Goal: Task Accomplishment & Management: Manage account settings

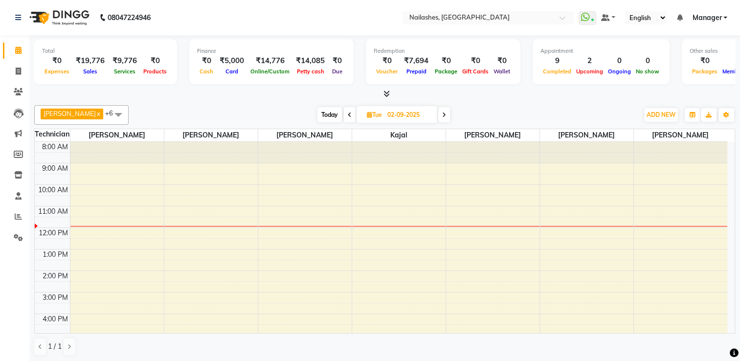
scroll to position [67, 0]
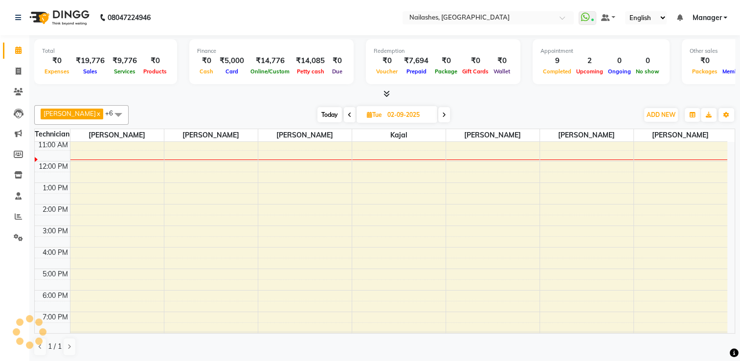
click at [383, 91] on span at bounding box center [385, 94] width 10 height 10
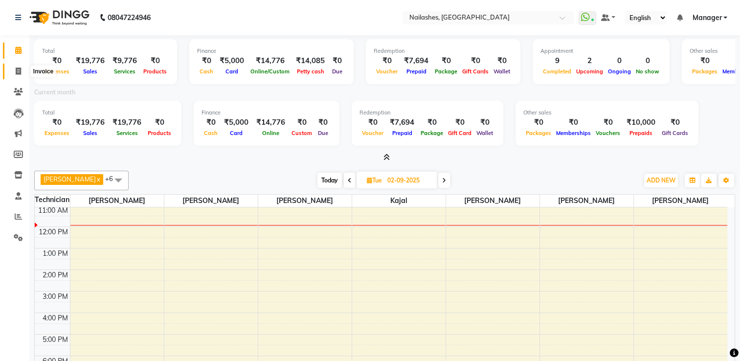
click at [19, 73] on icon at bounding box center [18, 71] width 5 height 7
select select "service"
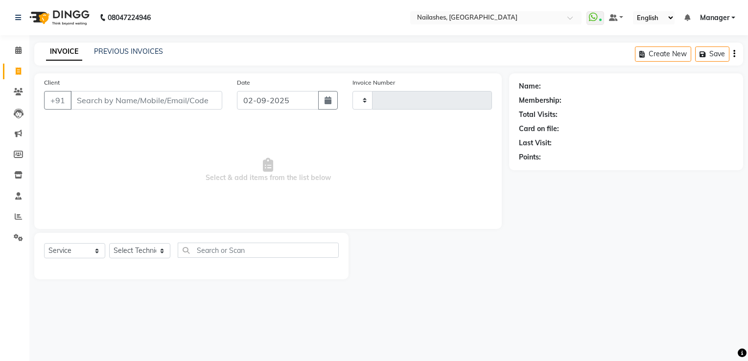
type input "1788"
select select "6579"
click at [119, 54] on link "PREVIOUS INVOICES" at bounding box center [128, 51] width 69 height 9
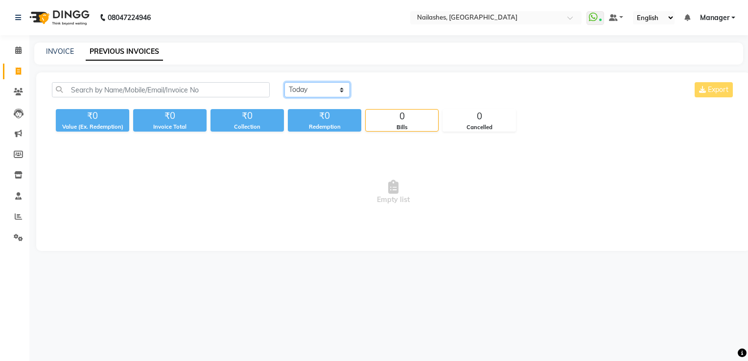
click at [299, 95] on select "[DATE] [DATE] Custom Range" at bounding box center [317, 89] width 66 height 15
select select "[DATE]"
click at [284, 82] on select "[DATE] [DATE] Custom Range" at bounding box center [317, 89] width 66 height 15
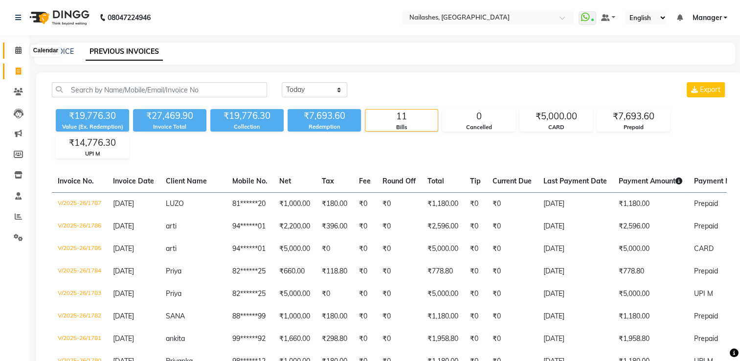
click at [13, 50] on span at bounding box center [18, 50] width 17 height 11
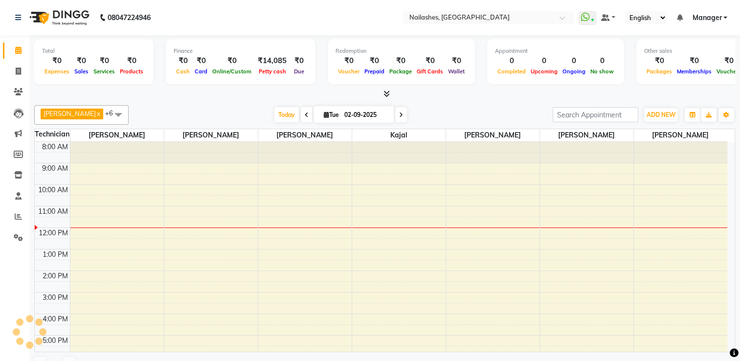
scroll to position [86, 0]
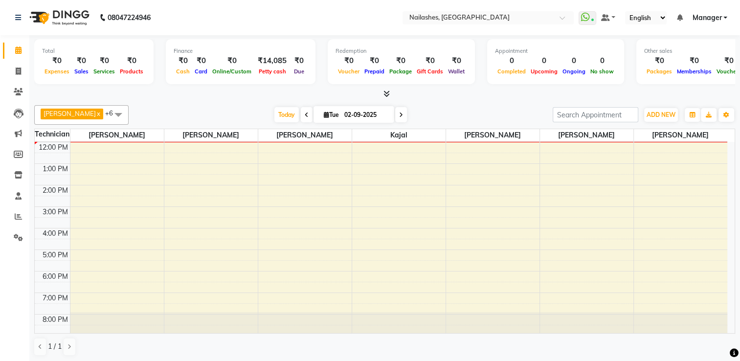
click at [382, 91] on span at bounding box center [385, 94] width 10 height 10
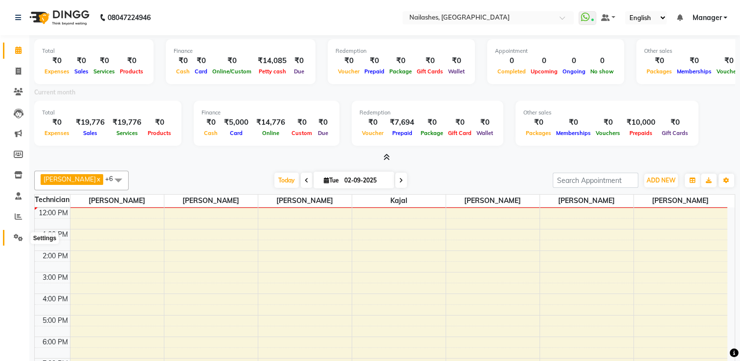
click at [18, 236] on icon at bounding box center [18, 237] width 9 height 7
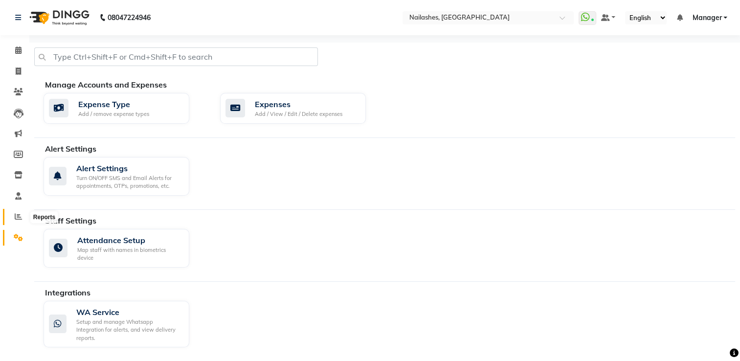
click at [14, 216] on span at bounding box center [18, 216] width 17 height 11
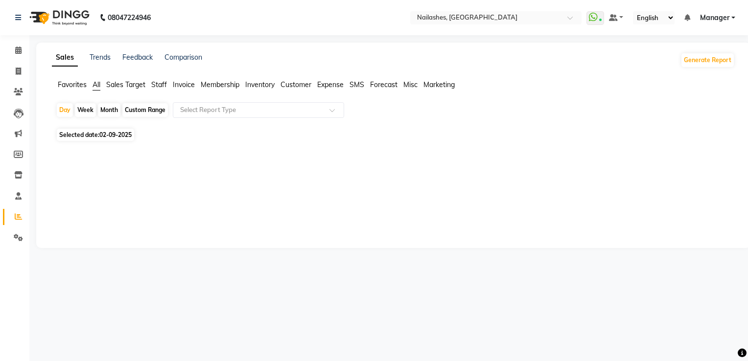
click at [101, 136] on span "02-09-2025" at bounding box center [115, 134] width 32 height 7
select select "9"
select select "2025"
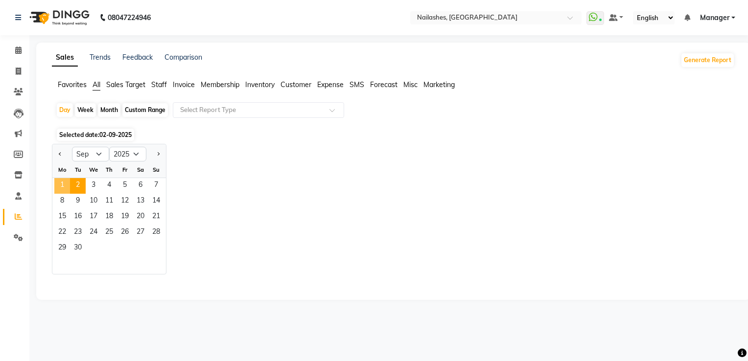
click at [59, 181] on span "1" at bounding box center [62, 186] width 16 height 16
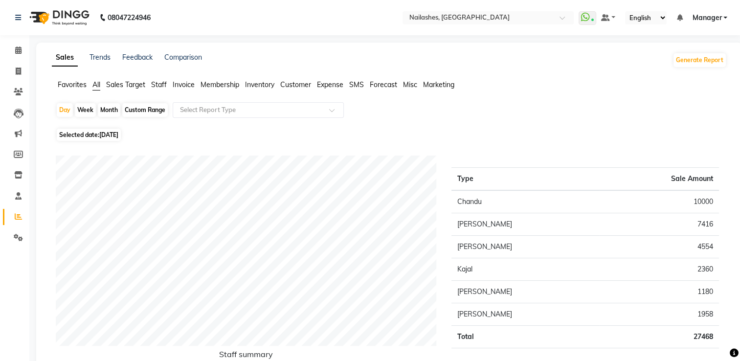
click at [164, 87] on span "Staff" at bounding box center [159, 84] width 16 height 9
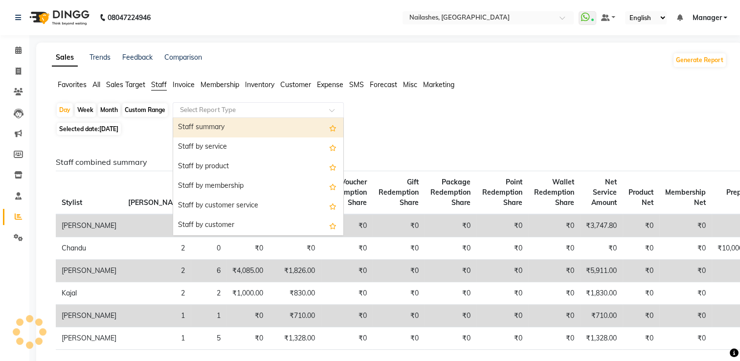
click at [198, 114] on input "text" at bounding box center [248, 110] width 141 height 10
click at [198, 128] on div "Staff summary" at bounding box center [258, 128] width 170 height 20
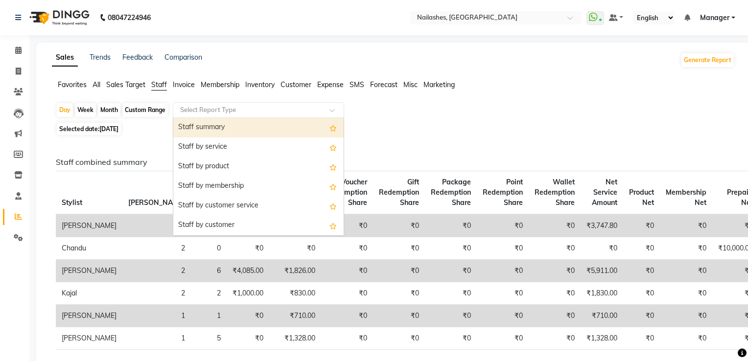
select select "csv"
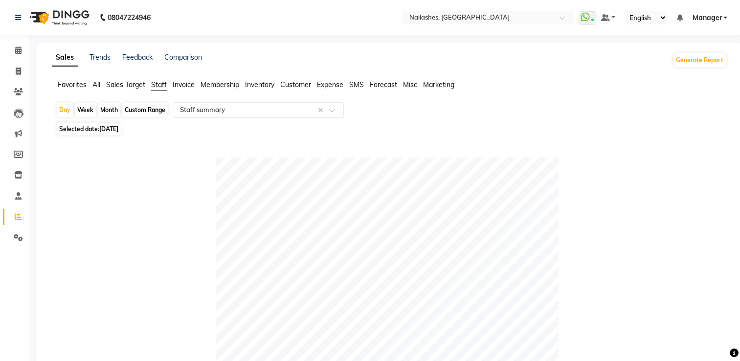
click at [178, 87] on span "Invoice" at bounding box center [184, 84] width 22 height 9
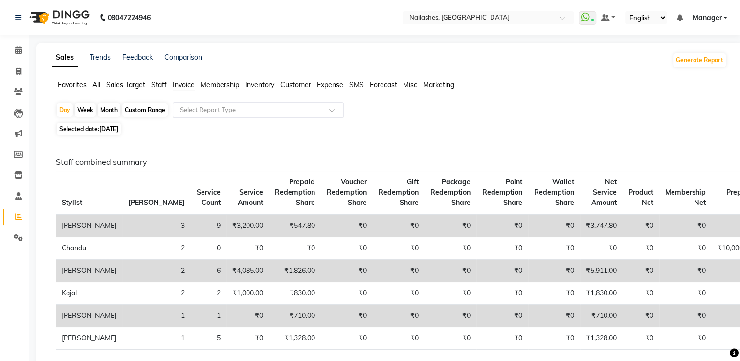
click at [185, 105] on input "text" at bounding box center [248, 110] width 141 height 10
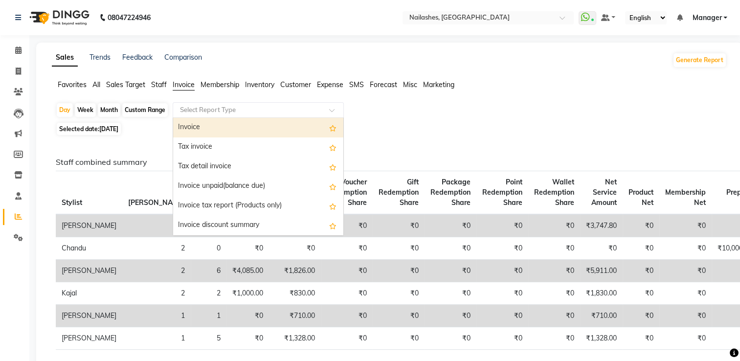
drag, startPoint x: 158, startPoint y: 75, endPoint x: 159, endPoint y: 81, distance: 5.6
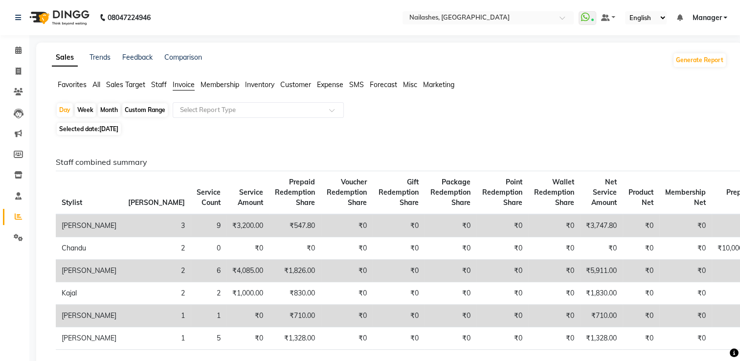
click at [160, 83] on span "Staff" at bounding box center [159, 84] width 16 height 9
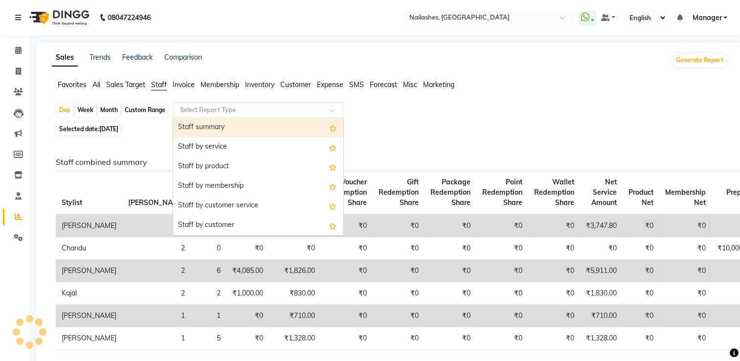
click at [193, 109] on input "text" at bounding box center [248, 110] width 141 height 10
click at [200, 130] on div "Staff summary" at bounding box center [258, 128] width 170 height 20
select select "csv"
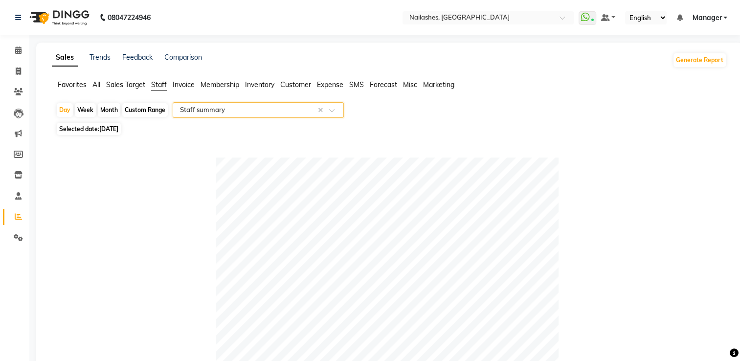
click at [203, 111] on input "text" at bounding box center [248, 110] width 141 height 10
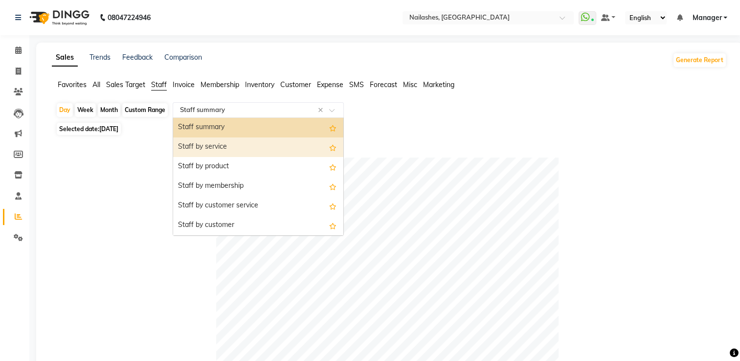
click at [207, 145] on div "Staff by service" at bounding box center [258, 147] width 170 height 20
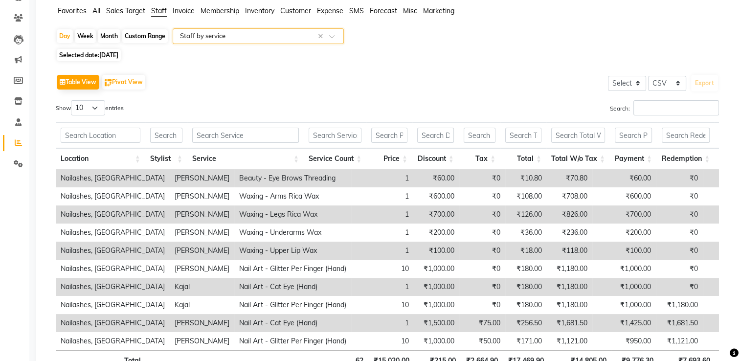
scroll to position [151, 0]
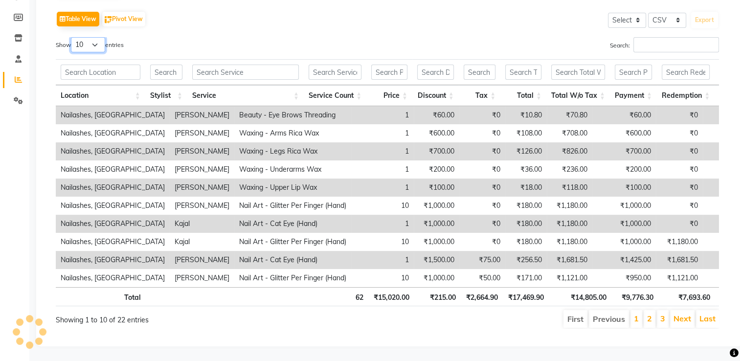
click at [90, 37] on select "10 25 50 100" at bounding box center [88, 44] width 34 height 15
select select "25"
click at [72, 37] on select "10 25 50 100" at bounding box center [88, 44] width 34 height 15
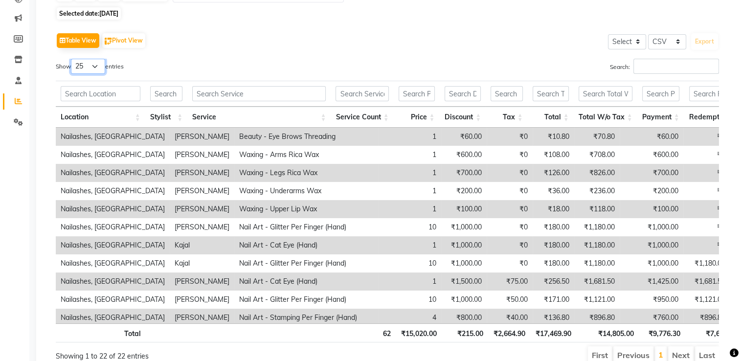
scroll to position [60, 0]
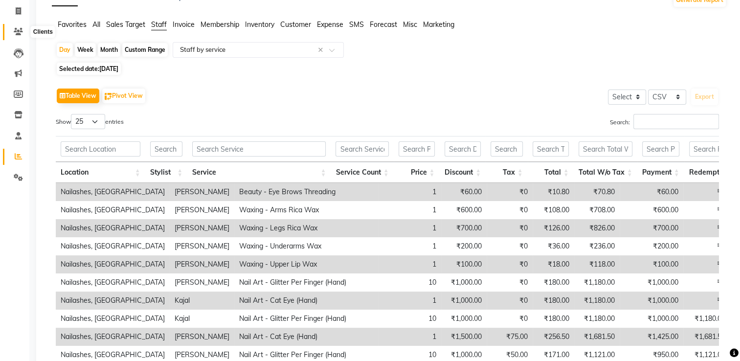
click at [17, 29] on icon at bounding box center [18, 31] width 9 height 7
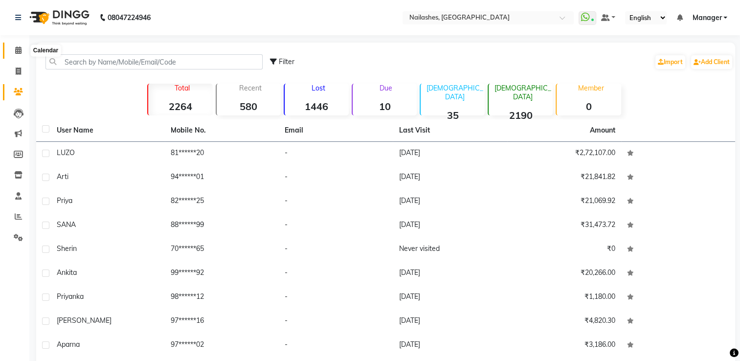
click at [18, 50] on icon at bounding box center [18, 49] width 6 height 7
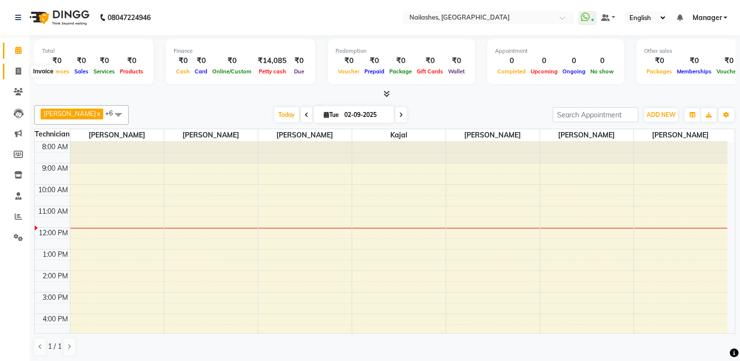
click at [12, 72] on span at bounding box center [18, 71] width 17 height 11
select select "service"
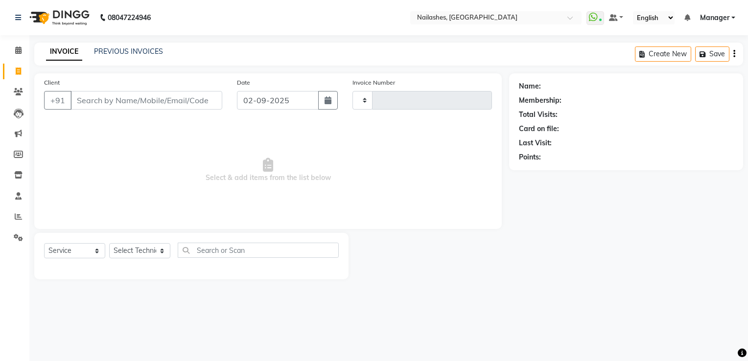
type input "1788"
select select "6579"
click at [122, 46] on div "INVOICE PREVIOUS INVOICES Create New Save" at bounding box center [388, 54] width 708 height 23
click at [129, 52] on link "PREVIOUS INVOICES" at bounding box center [128, 51] width 69 height 9
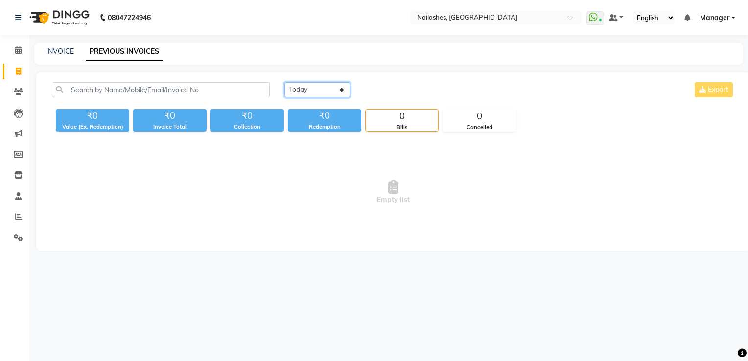
click at [313, 89] on select "[DATE] [DATE] Custom Range" at bounding box center [317, 89] width 66 height 15
click at [284, 82] on select "[DATE] [DATE] Custom Range" at bounding box center [317, 89] width 66 height 15
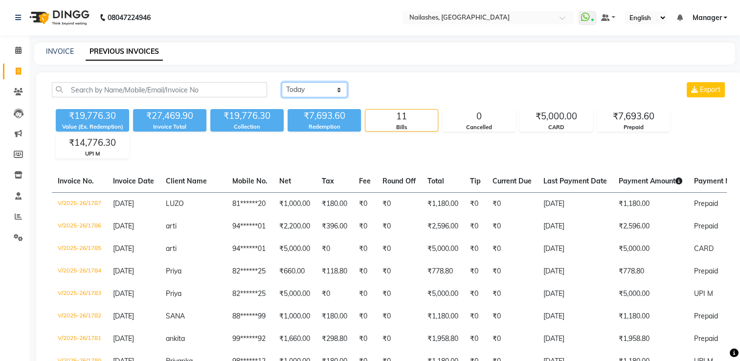
click at [297, 89] on select "[DATE] [DATE] Custom Range" at bounding box center [315, 89] width 66 height 15
click at [282, 82] on select "[DATE] [DATE] Custom Range" at bounding box center [315, 89] width 66 height 15
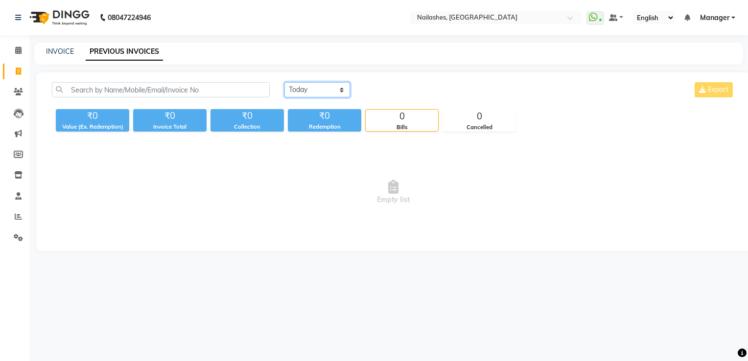
click at [311, 90] on select "[DATE] [DATE] Custom Range" at bounding box center [317, 89] width 66 height 15
select select "[DATE]"
click at [284, 82] on select "[DATE] [DATE] Custom Range" at bounding box center [317, 89] width 66 height 15
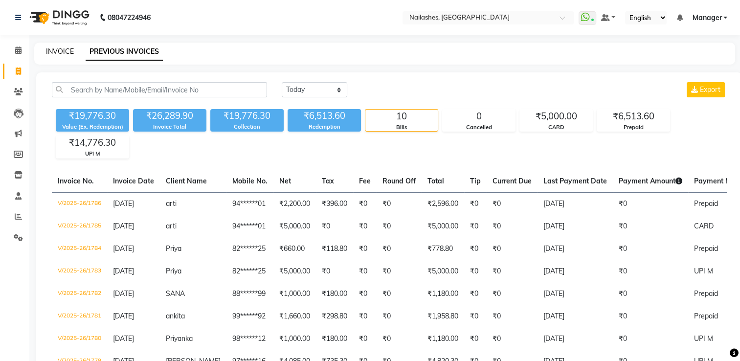
click at [65, 50] on link "INVOICE" at bounding box center [60, 51] width 28 height 9
select select "service"
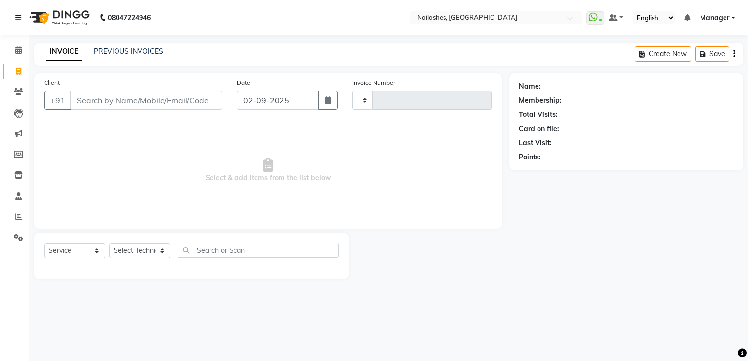
type input "1788"
select select "6579"
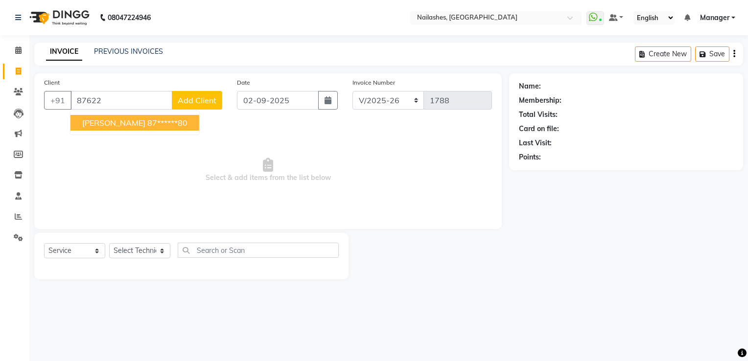
click at [117, 128] on button "Prithi shetty 87******80" at bounding box center [134, 123] width 129 height 16
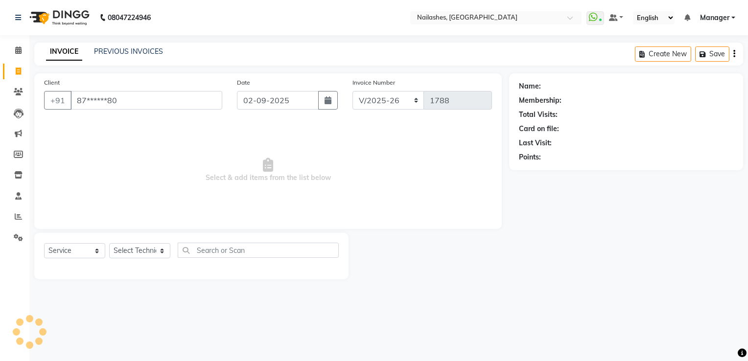
type input "87******80"
select select "1: Object"
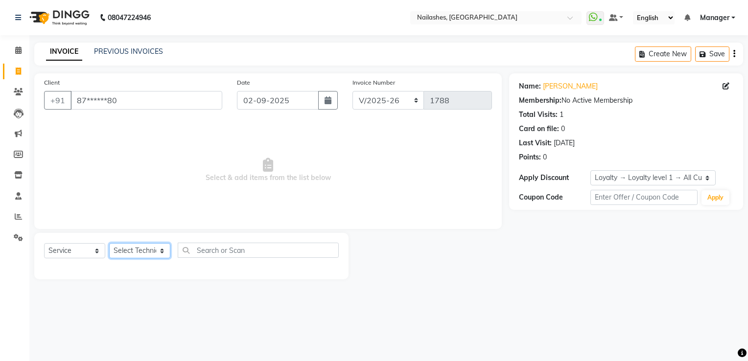
click at [123, 253] on select "Select Technician ARISH Arvind Chandu Dipen Gulafshan John Kajal kelly Manager …" at bounding box center [139, 250] width 61 height 15
select select "80708"
click at [109, 244] on select "Select Technician ARISH Arvind Chandu Dipen Gulafshan John Kajal kelly Manager …" at bounding box center [139, 250] width 61 height 15
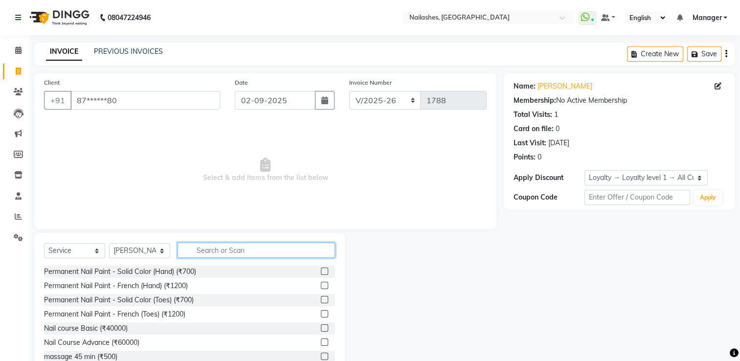
click at [215, 252] on input "text" at bounding box center [257, 250] width 158 height 15
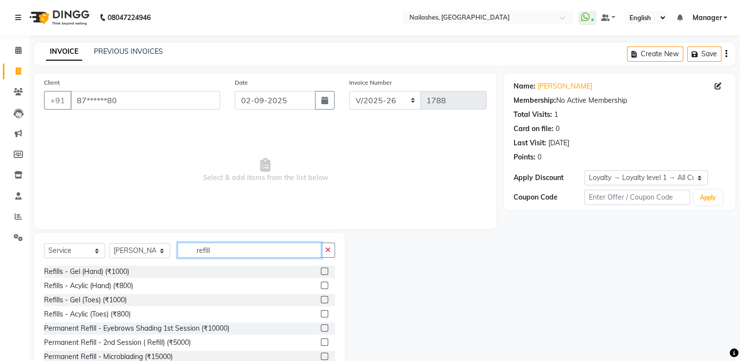
type input "refill"
click at [321, 285] on label at bounding box center [324, 285] width 7 height 7
click at [321, 285] on input "checkbox" at bounding box center [324, 286] width 6 height 6
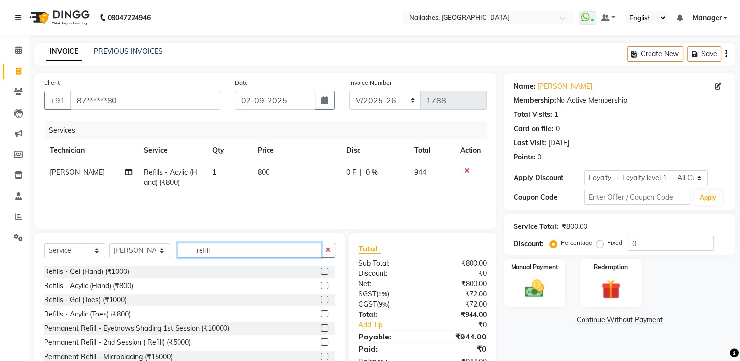
checkbox input "false"
click at [227, 257] on input "refill" at bounding box center [250, 250] width 144 height 15
type input "r"
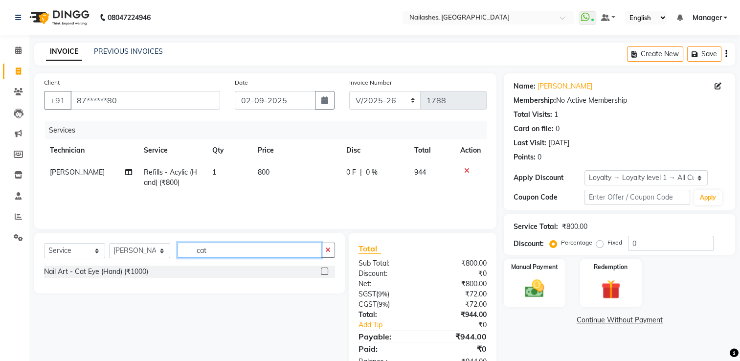
type input "cat"
click at [324, 271] on label at bounding box center [324, 271] width 7 height 7
click at [324, 271] on input "checkbox" at bounding box center [324, 272] width 6 height 6
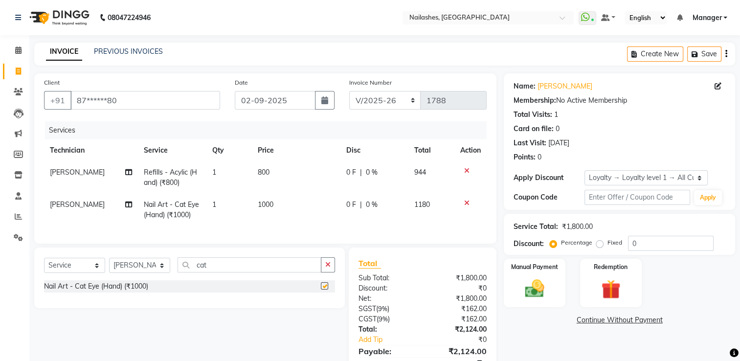
checkbox input "false"
click at [267, 173] on span "800" at bounding box center [264, 172] width 12 height 9
select select "80708"
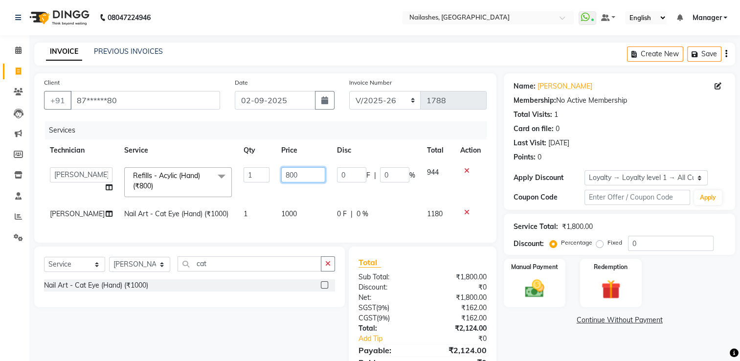
click at [318, 175] on input "800" at bounding box center [303, 174] width 44 height 15
type input "8"
type input "400"
click at [348, 51] on div "INVOICE PREVIOUS INVOICES Create New Save" at bounding box center [384, 54] width 701 height 23
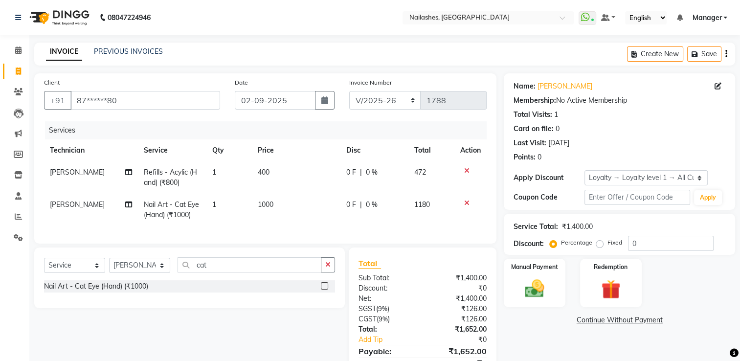
click at [273, 204] on td "1000" at bounding box center [296, 210] width 89 height 32
select select "80708"
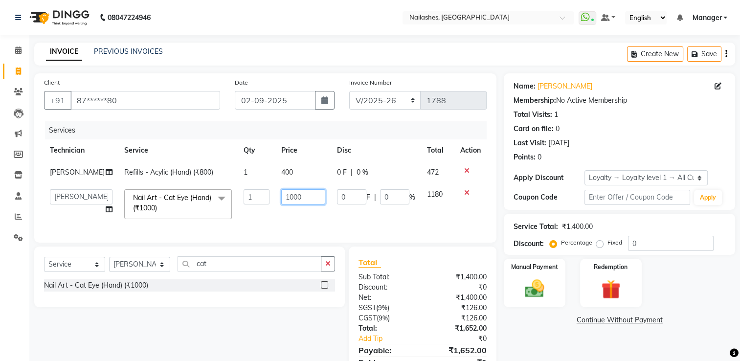
click at [305, 191] on input "1000" at bounding box center [303, 196] width 44 height 15
type input "1"
type input "500"
click at [335, 8] on nav "08047224946 Select Location × Nailashes, Sarjapur Road WhatsApp Status ✕ Status…" at bounding box center [370, 17] width 740 height 35
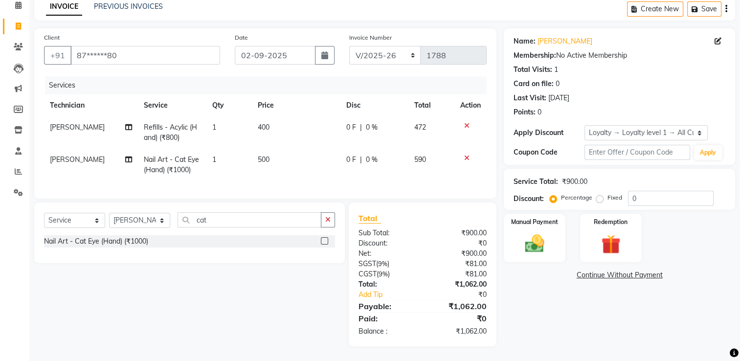
scroll to position [52, 0]
click at [535, 248] on div "Manual Payment" at bounding box center [535, 238] width 64 height 50
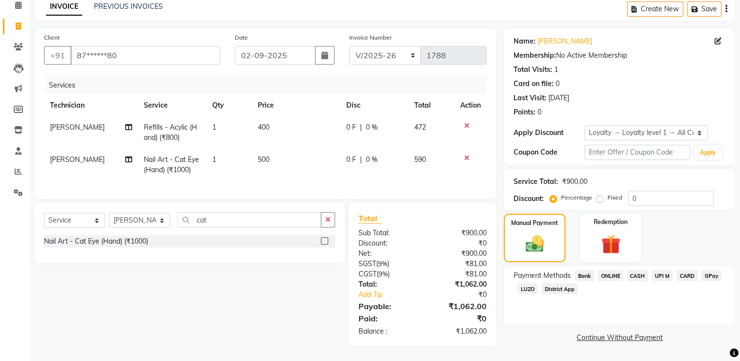
click at [658, 271] on span "UPI M" at bounding box center [662, 275] width 21 height 11
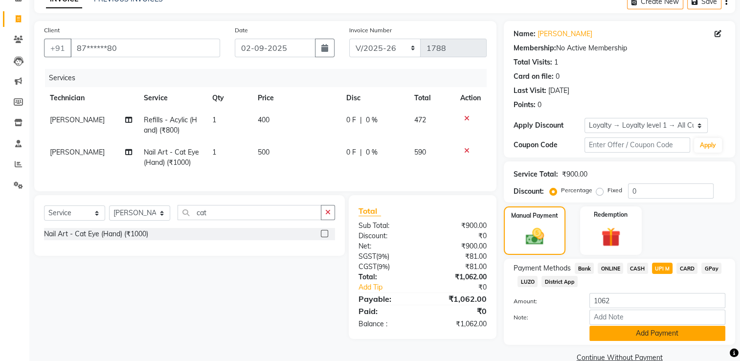
click at [652, 332] on button "Add Payment" at bounding box center [658, 333] width 136 height 15
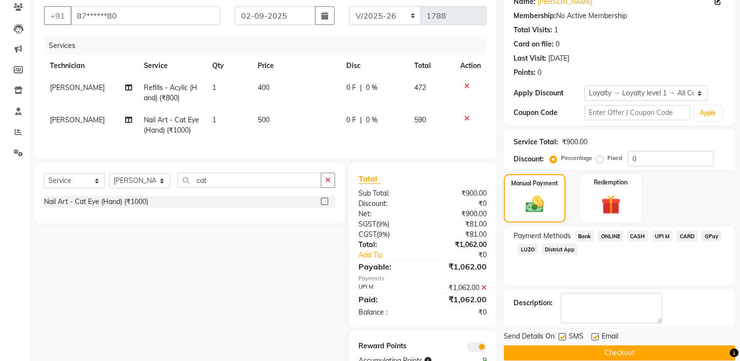
scroll to position [122, 0]
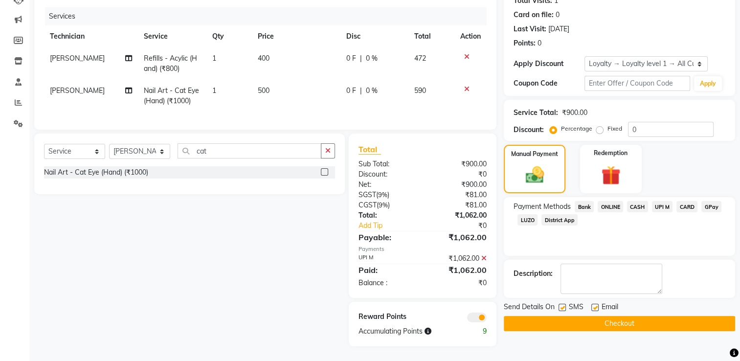
click at [638, 316] on button "Checkout" at bounding box center [619, 323] width 231 height 15
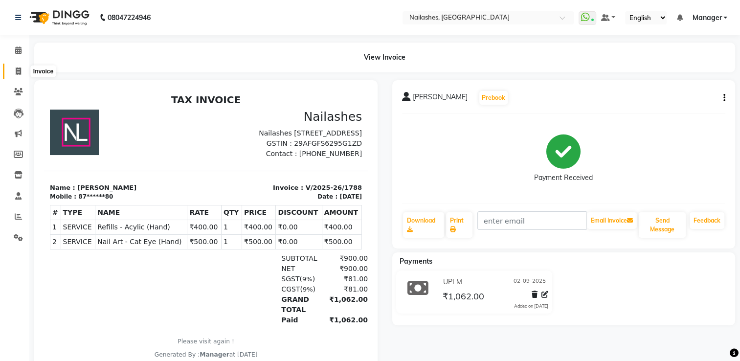
drag, startPoint x: 20, startPoint y: 69, endPoint x: 37, endPoint y: 69, distance: 17.6
click at [20, 69] on icon at bounding box center [18, 71] width 5 height 7
select select "service"
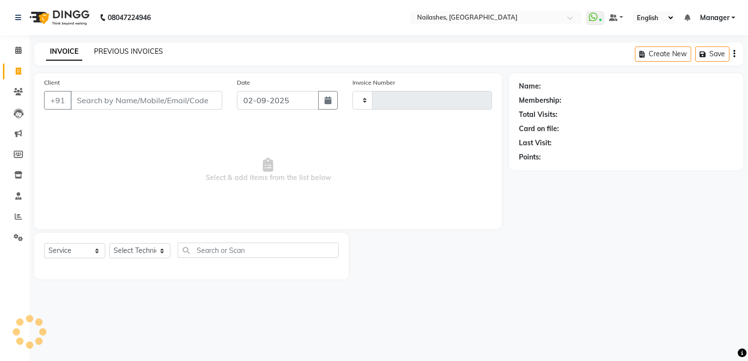
type input "1789"
select select "6579"
click at [126, 52] on link "PREVIOUS INVOICES" at bounding box center [128, 51] width 69 height 9
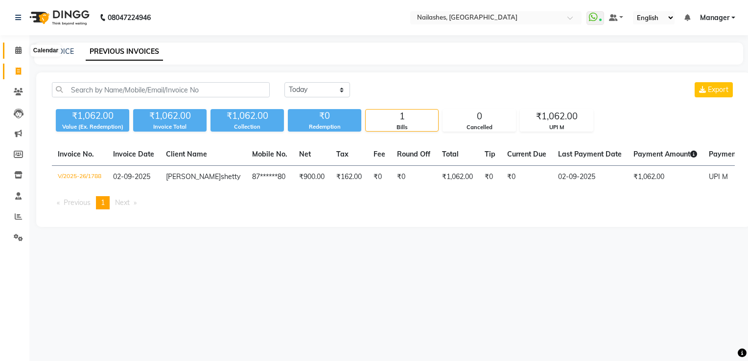
click at [18, 51] on icon at bounding box center [18, 49] width 6 height 7
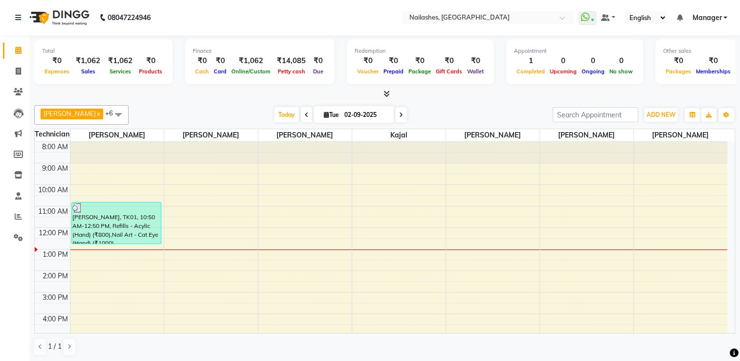
click at [110, 274] on div "8:00 AM 9:00 AM 10:00 AM 11:00 AM 12:00 PM 1:00 PM 2:00 PM 3:00 PM 4:00 PM 5:00…" at bounding box center [381, 281] width 693 height 279
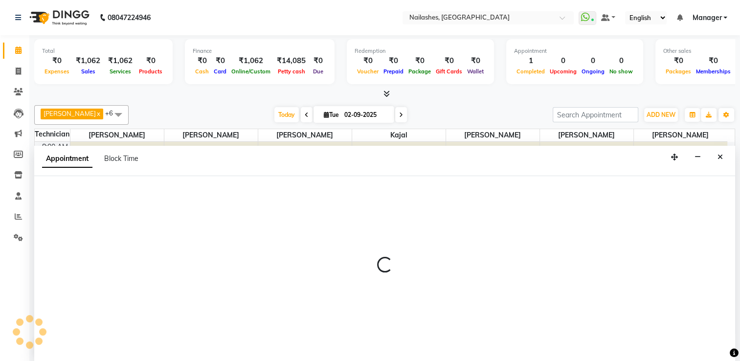
select select "80708"
select select "840"
select select "tentative"
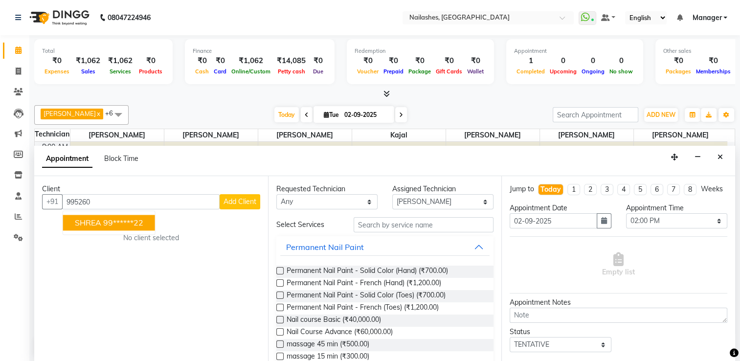
click at [110, 222] on ngb-highlight "99******22" at bounding box center [123, 223] width 40 height 10
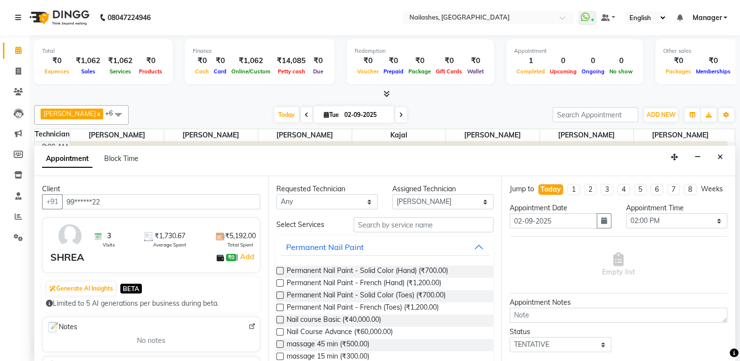
type input "99******22"
click at [278, 269] on label at bounding box center [279, 270] width 7 height 7
click at [278, 269] on input "checkbox" at bounding box center [279, 272] width 6 height 6
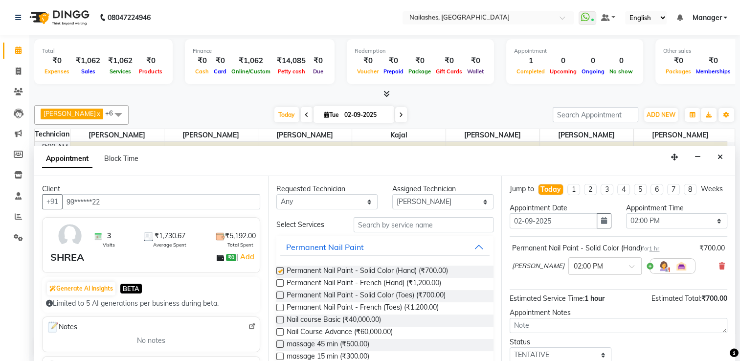
checkbox input "false"
click at [643, 229] on select "Select 09:00 AM 09:15 AM 09:30 AM 09:45 AM 10:00 AM 10:15 AM 10:30 AM 10:45 AM …" at bounding box center [676, 220] width 101 height 15
click at [626, 221] on select "Select 09:00 AM 09:15 AM 09:30 AM 09:45 AM 10:00 AM 10:15 AM 10:30 AM 10:45 AM …" at bounding box center [676, 220] width 101 height 15
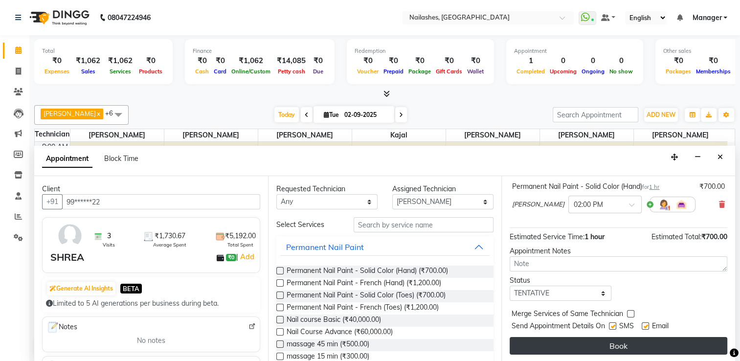
scroll to position [70, 0]
click at [626, 345] on button "Book" at bounding box center [619, 346] width 218 height 18
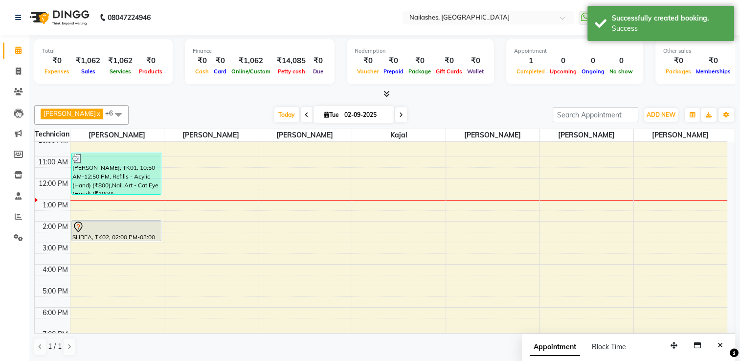
scroll to position [0, 0]
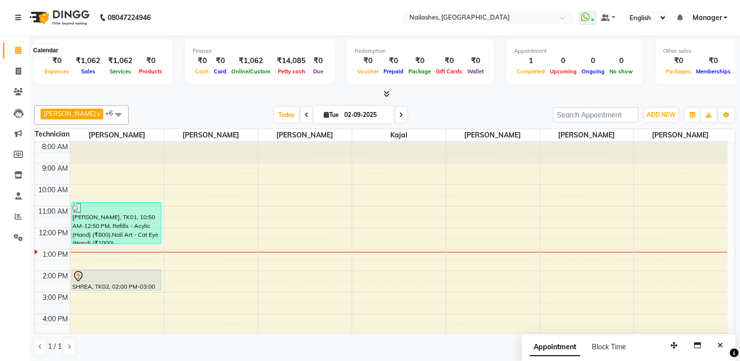
click at [16, 51] on icon at bounding box center [18, 49] width 6 height 7
click at [12, 238] on span at bounding box center [18, 237] width 17 height 11
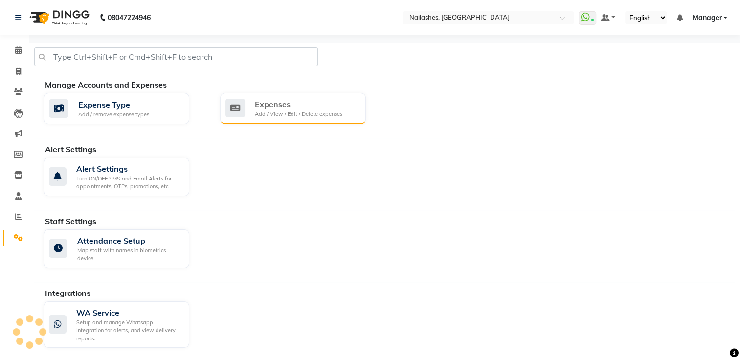
click at [247, 113] on div "Expenses Add / View / Edit / Delete expenses" at bounding box center [292, 108] width 133 height 20
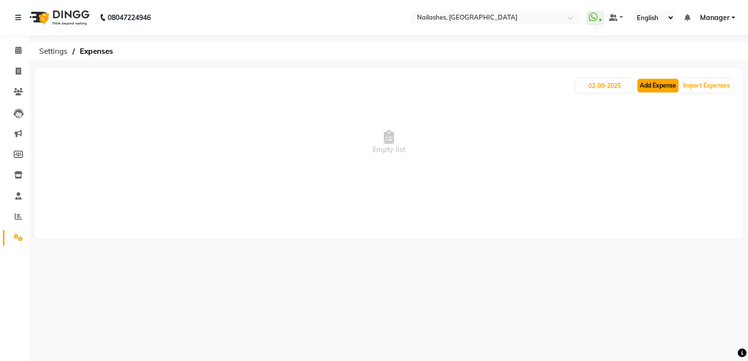
click at [648, 85] on button "Add Expense" at bounding box center [657, 86] width 41 height 14
select select "1"
select select "5612"
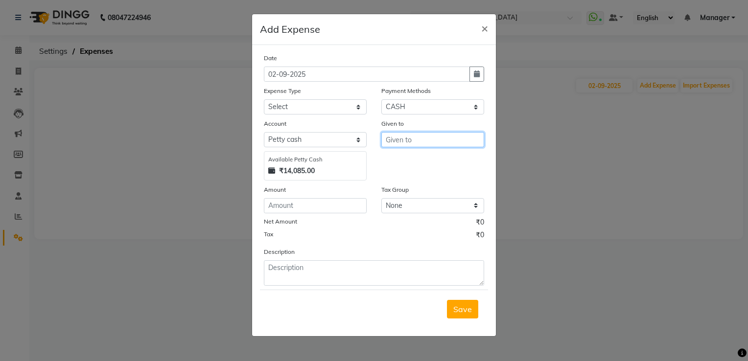
click at [405, 143] on input "text" at bounding box center [432, 139] width 103 height 15
click at [403, 161] on span "Owner" at bounding box center [405, 161] width 25 height 10
type input "Owner"
click at [302, 111] on select "Select acetone Advance Salary bank deposite BBMP Beauty products Bed charges BI…" at bounding box center [315, 106] width 103 height 15
select select "9512"
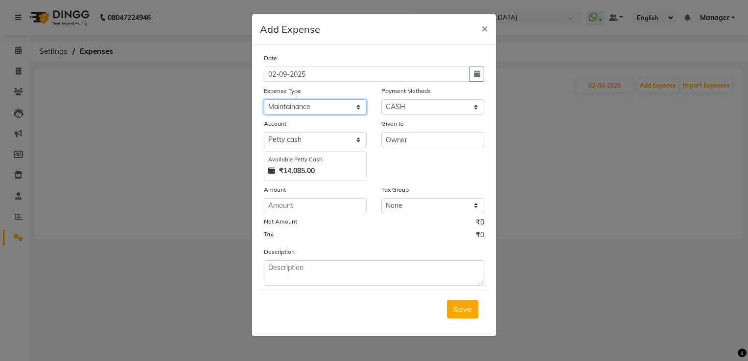
click at [264, 100] on select "Select acetone Advance Salary bank deposite BBMP Beauty products Bed charges BI…" at bounding box center [315, 106] width 103 height 15
click at [305, 208] on input "number" at bounding box center [315, 205] width 103 height 15
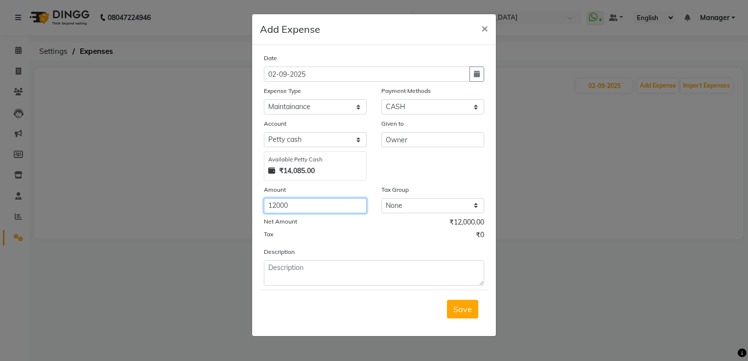
type input "12000"
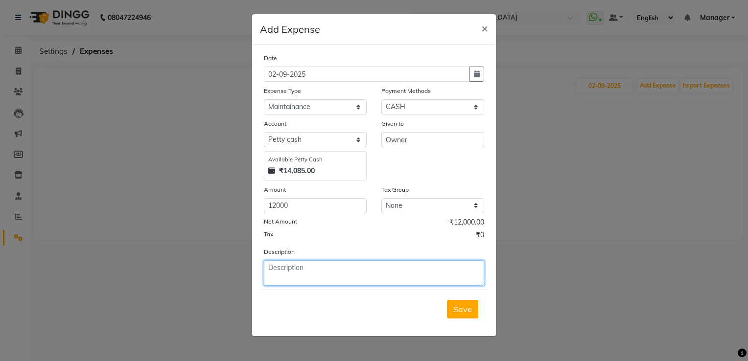
click at [295, 280] on textarea at bounding box center [374, 272] width 220 height 25
type textarea "given to ravish"
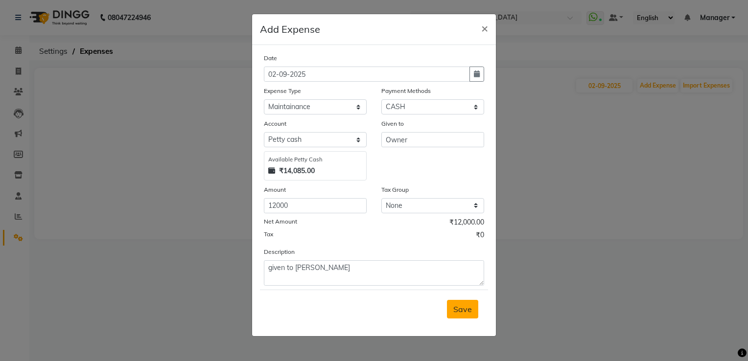
click at [458, 308] on span "Save" at bounding box center [462, 309] width 19 height 10
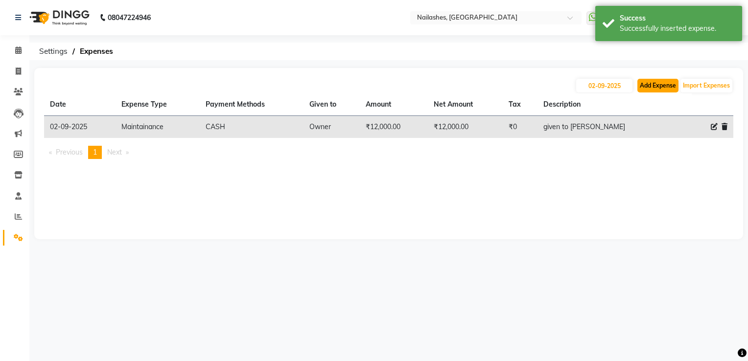
click at [659, 81] on button "Add Expense" at bounding box center [657, 86] width 41 height 14
select select "1"
select select "5612"
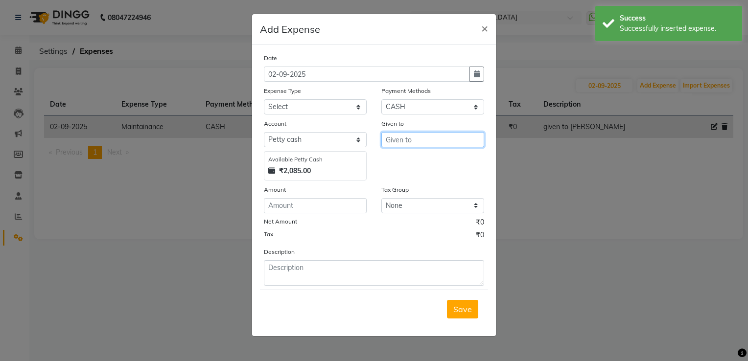
click at [405, 140] on input "text" at bounding box center [432, 139] width 103 height 15
click at [297, 206] on input "number" at bounding box center [315, 205] width 103 height 15
click at [426, 144] on input "1600" at bounding box center [432, 139] width 103 height 15
type input "1"
click at [426, 160] on button "Jo hn" at bounding box center [420, 161] width 77 height 16
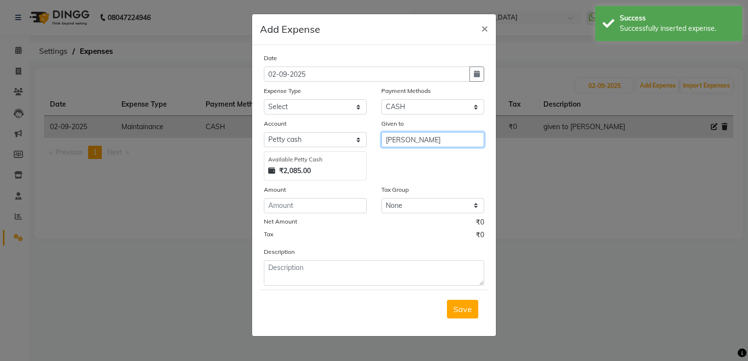
type input "[PERSON_NAME]"
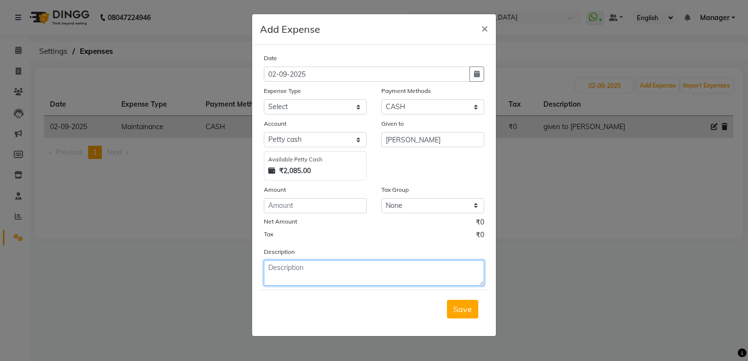
click at [291, 271] on textarea at bounding box center [374, 272] width 220 height 25
type textarea "generator diesel"
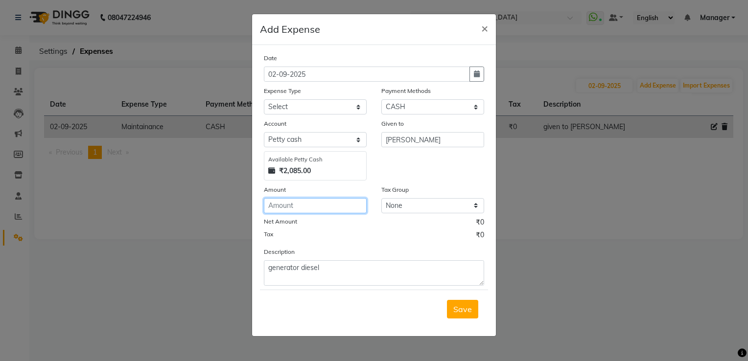
click at [285, 207] on input "number" at bounding box center [315, 205] width 103 height 15
type input "1600"
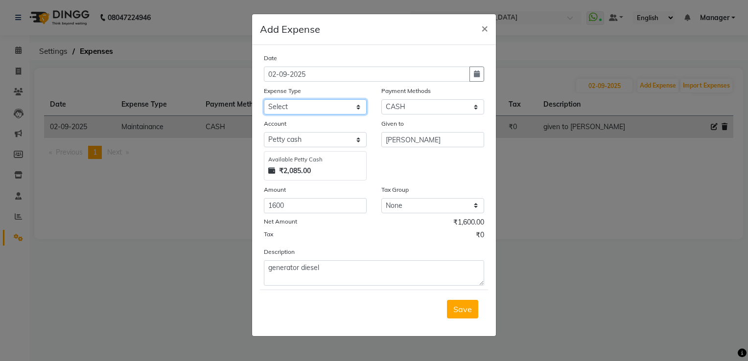
click at [286, 113] on select "Select acetone Advance Salary bank deposite BBMP Beauty products Bed charges BI…" at bounding box center [315, 106] width 103 height 15
select select "23382"
click at [264, 100] on select "Select acetone Advance Salary bank deposite BBMP Beauty products Bed charges BI…" at bounding box center [315, 106] width 103 height 15
click at [456, 307] on span "Save" at bounding box center [462, 309] width 19 height 10
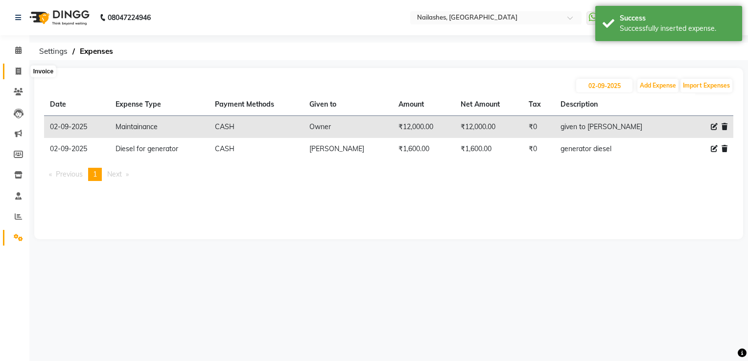
click at [19, 66] on span at bounding box center [18, 71] width 17 height 11
select select "service"
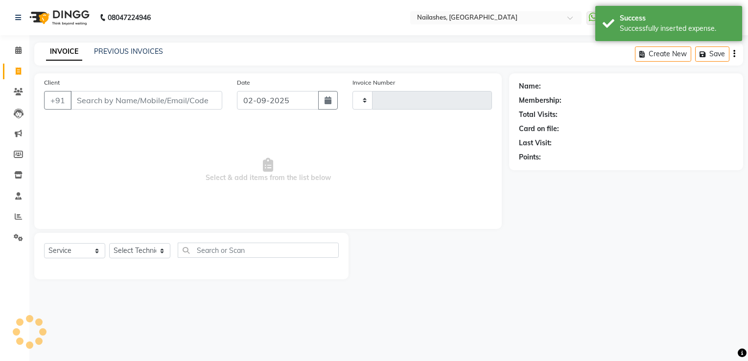
type input "1789"
select select "6579"
click at [23, 53] on span at bounding box center [18, 50] width 17 height 11
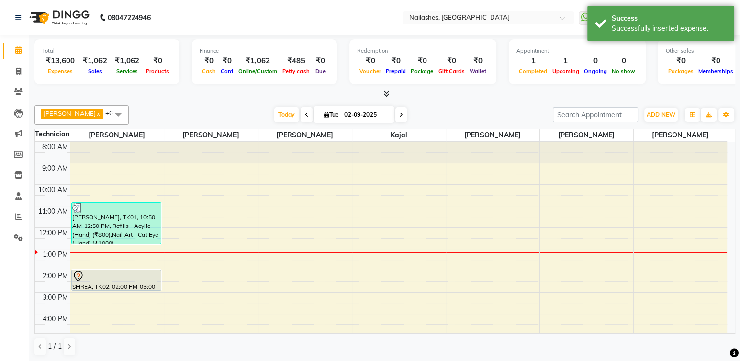
click at [388, 91] on icon at bounding box center [387, 93] width 6 height 7
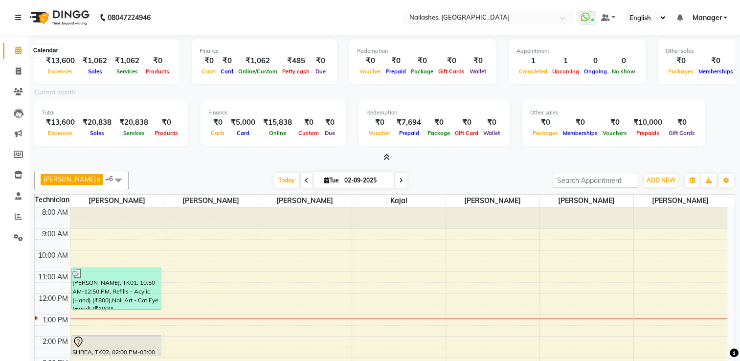
click at [21, 51] on icon at bounding box center [18, 49] width 6 height 7
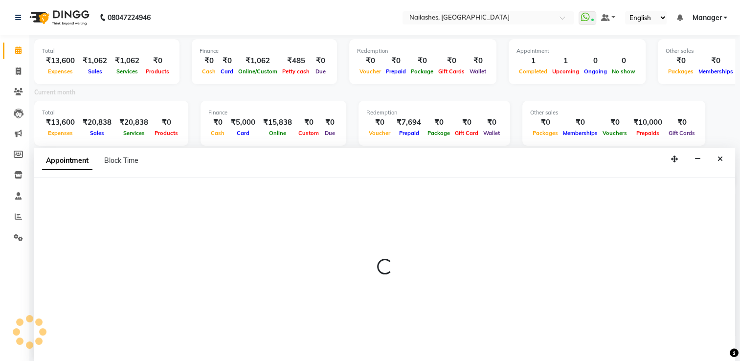
scroll to position [2, 0]
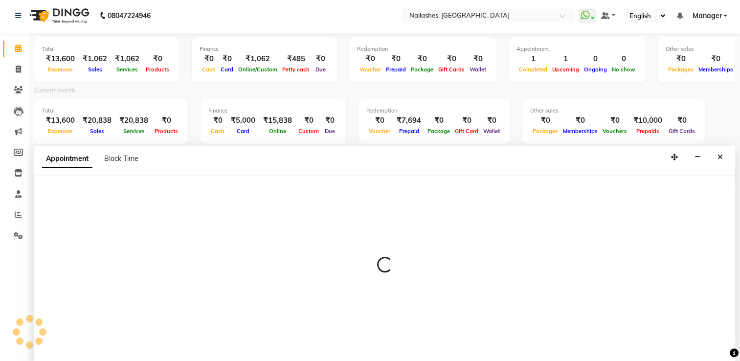
select select "80708"
select select "tentative"
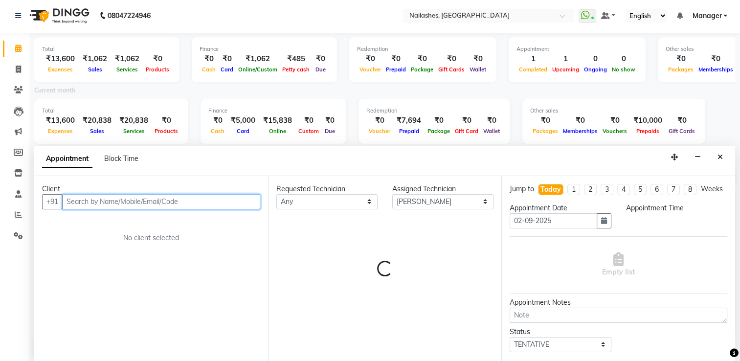
select select "1050"
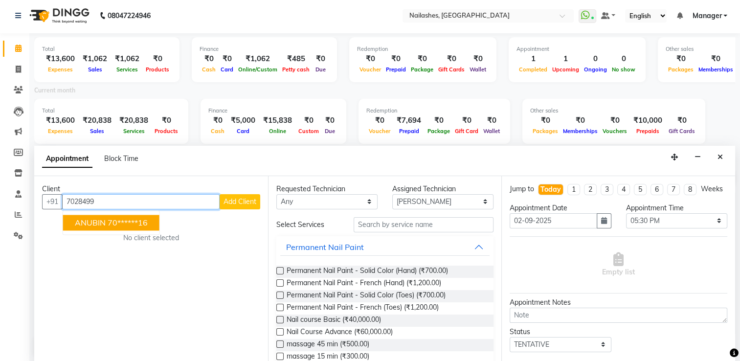
click at [133, 224] on ngb-highlight "70******16" at bounding box center [128, 223] width 40 height 10
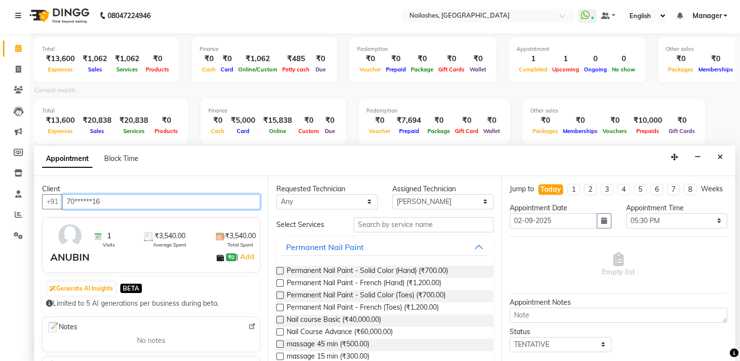
type input "70******16"
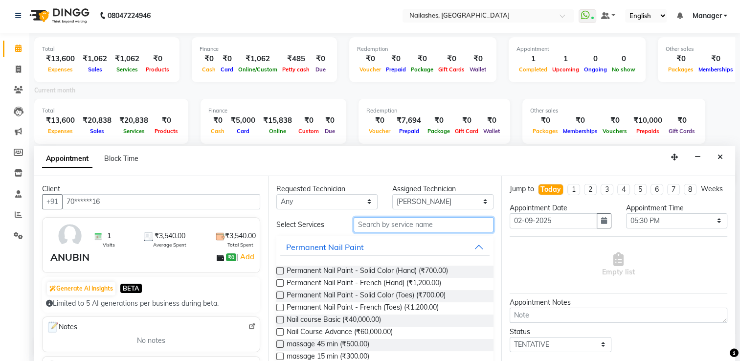
click at [378, 227] on input "text" at bounding box center [424, 224] width 140 height 15
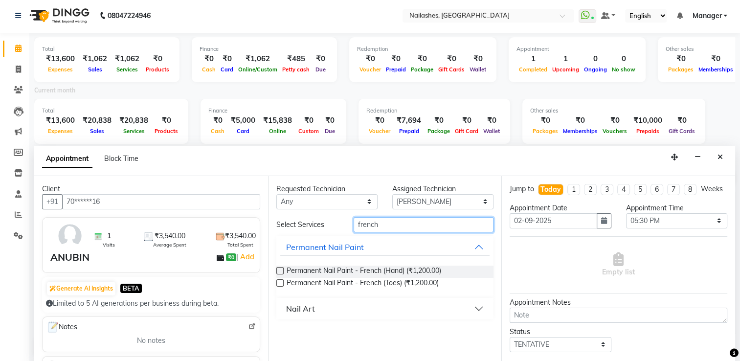
type input "french"
click at [341, 312] on button "Nail Art" at bounding box center [385, 309] width 210 height 18
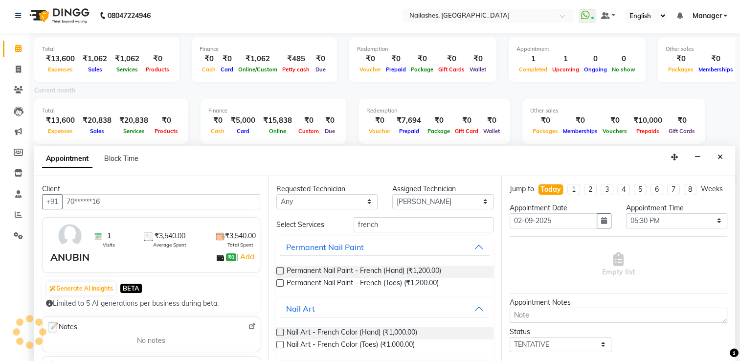
click at [280, 331] on label at bounding box center [279, 332] width 7 height 7
click at [280, 331] on input "checkbox" at bounding box center [279, 333] width 6 height 6
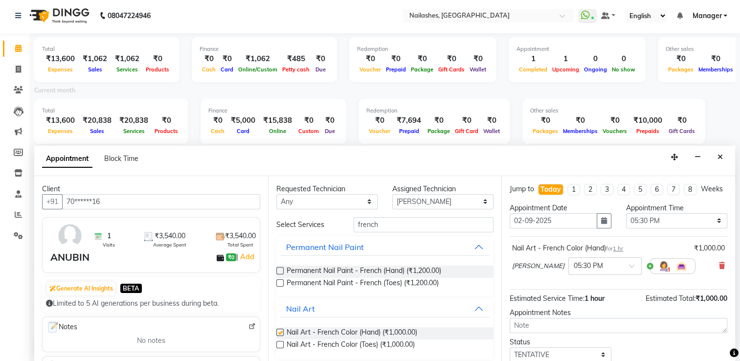
checkbox input "false"
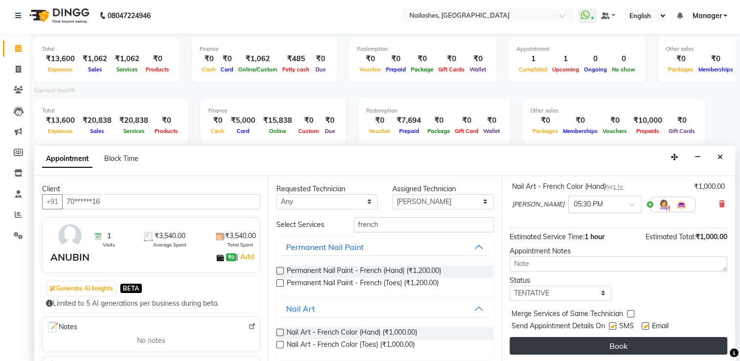
scroll to position [70, 0]
click at [623, 345] on button "Book" at bounding box center [619, 346] width 218 height 18
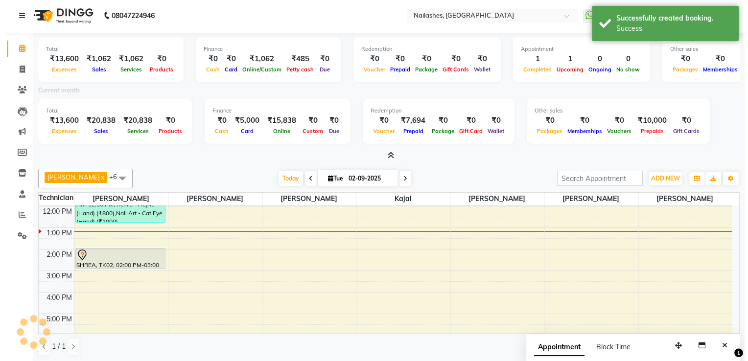
scroll to position [0, 0]
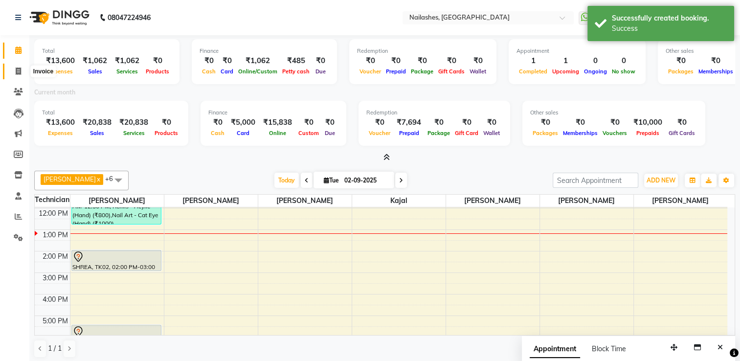
click at [18, 71] on icon at bounding box center [18, 71] width 5 height 7
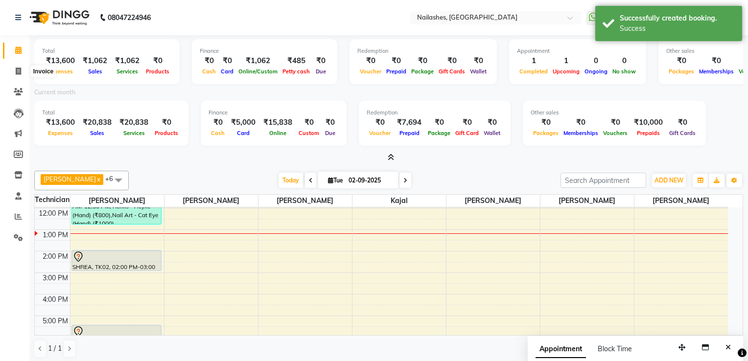
select select "service"
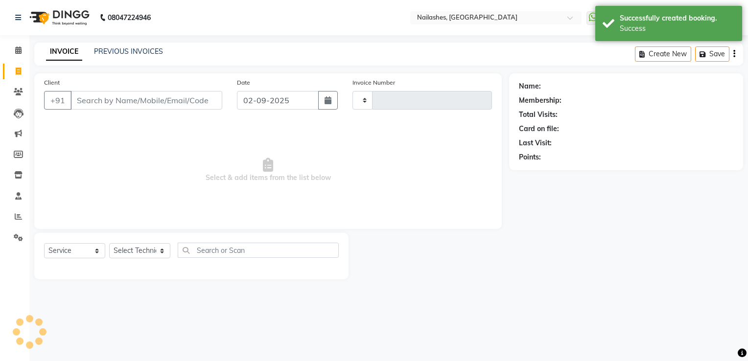
type input "1789"
select select "6579"
click at [137, 51] on link "PREVIOUS INVOICES" at bounding box center [128, 51] width 69 height 9
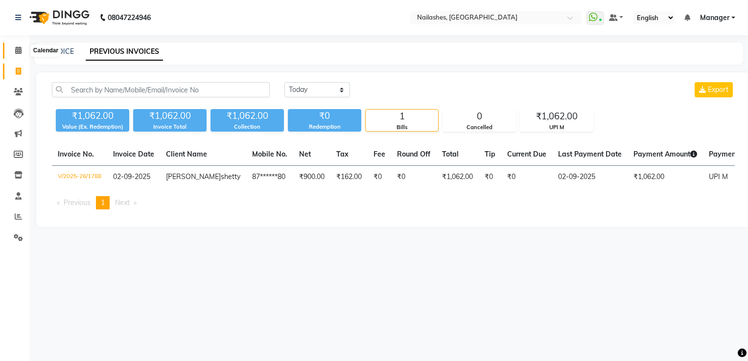
click at [17, 48] on icon at bounding box center [18, 49] width 6 height 7
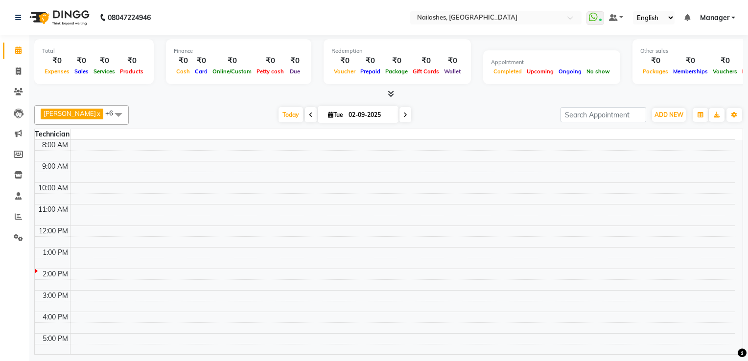
click at [722, 20] on span "Manager" at bounding box center [714, 18] width 29 height 10
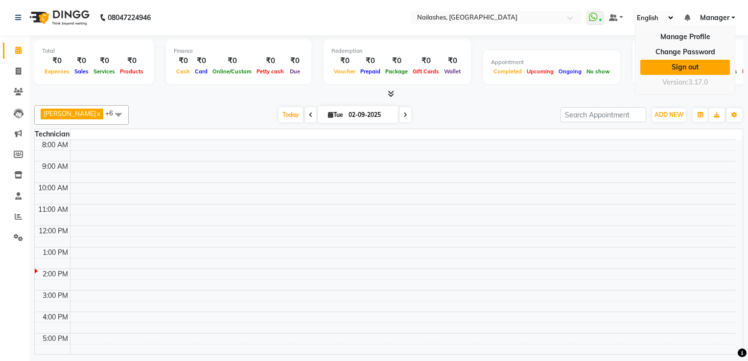
click at [705, 68] on link "Sign out" at bounding box center [685, 67] width 90 height 15
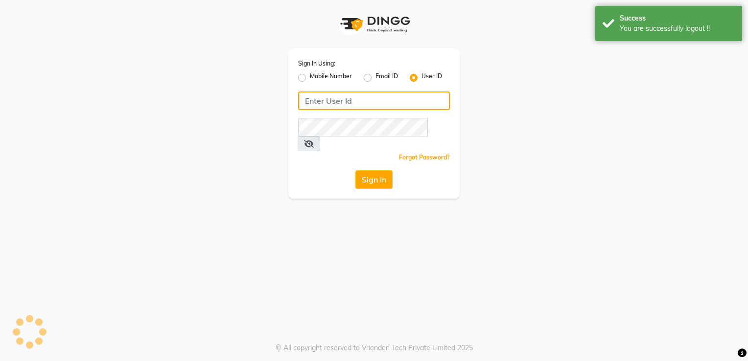
type input "9980535167"
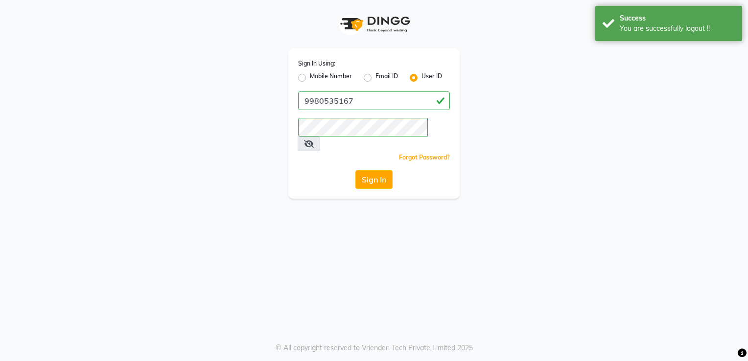
click at [320, 81] on label "Mobile Number" at bounding box center [331, 78] width 42 height 12
click at [316, 78] on input "Mobile Number" at bounding box center [313, 75] width 6 height 6
radio input "true"
radio input "false"
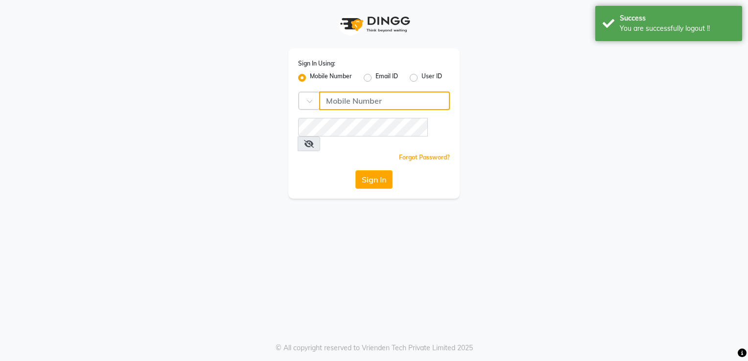
click at [363, 99] on input "Username" at bounding box center [384, 100] width 131 height 19
type input "9980644449"
click at [554, 141] on div "Sign In Using: Mobile Number Email ID User ID Country Code × 9980644449 Remembe…" at bounding box center [374, 99] width 558 height 199
click at [388, 171] on button "Sign In" at bounding box center [373, 179] width 37 height 19
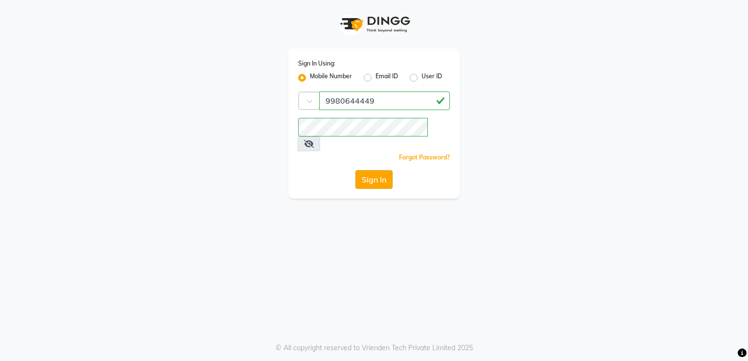
click at [378, 170] on button "Sign In" at bounding box center [373, 179] width 37 height 19
click at [384, 170] on button "Sign In" at bounding box center [373, 179] width 37 height 19
click at [360, 170] on button "Sign In" at bounding box center [373, 179] width 37 height 19
click at [369, 170] on button "Sign In" at bounding box center [373, 179] width 37 height 19
